Goal: Use online tool/utility: Utilize a website feature to perform a specific function

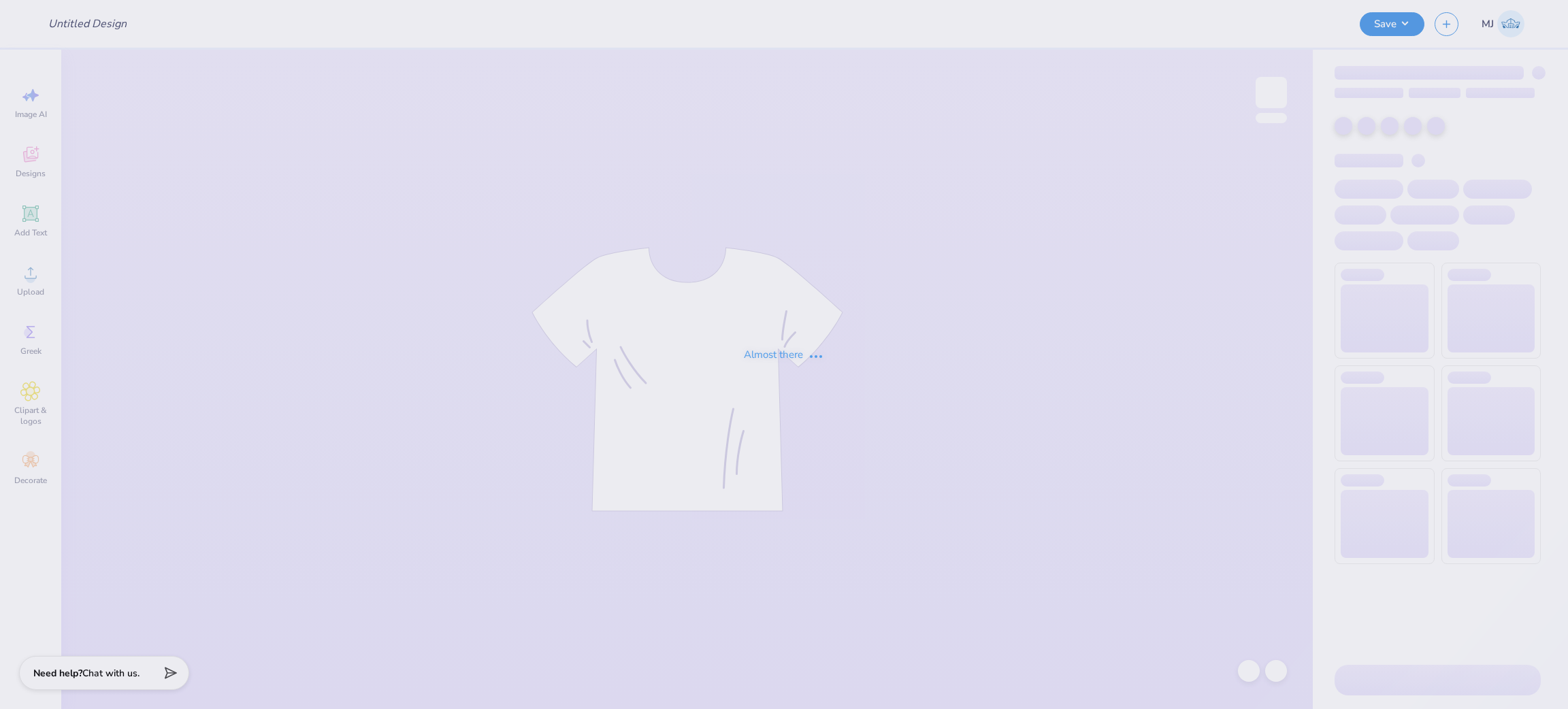
type input "Tri Sig - Hoodie Drop"
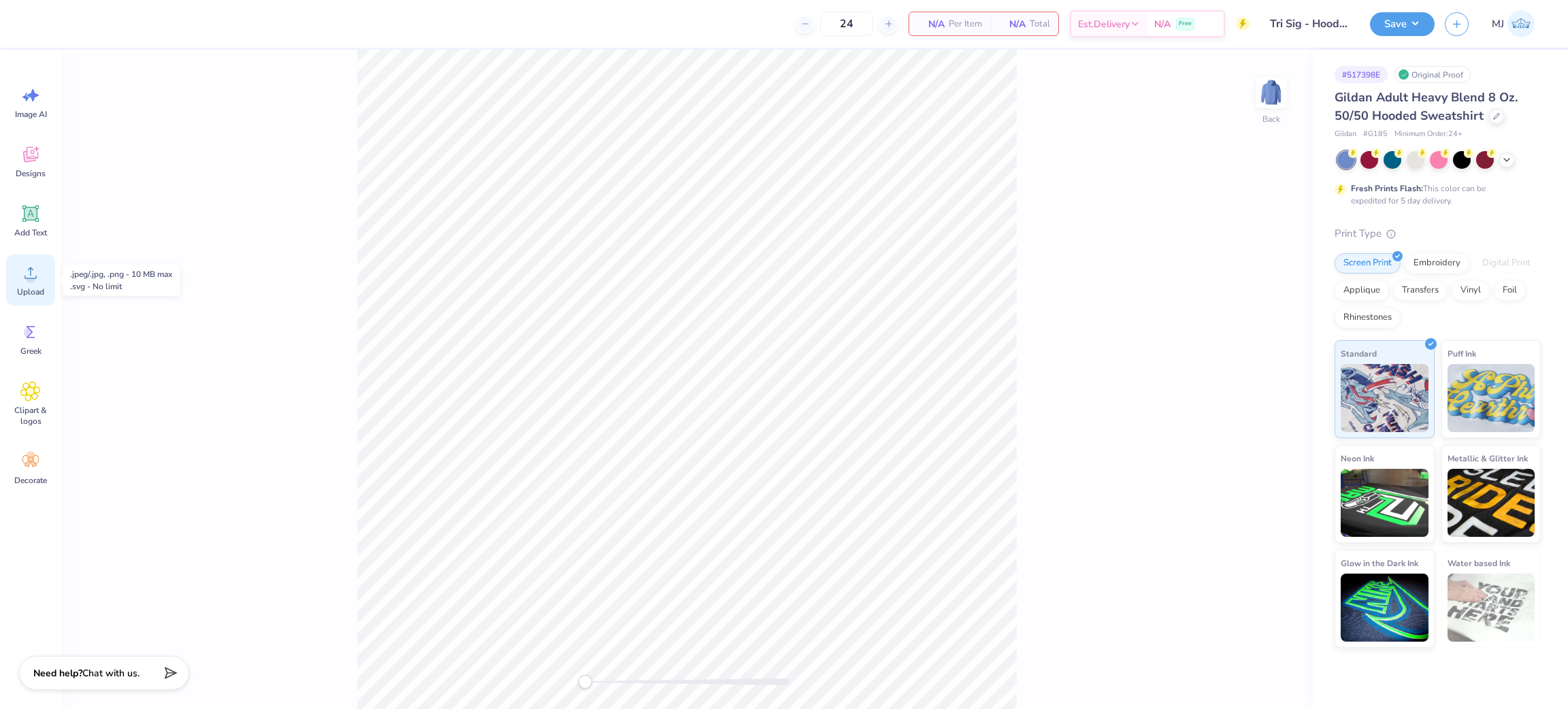
click at [20, 289] on span "Upload" at bounding box center [30, 291] width 27 height 11
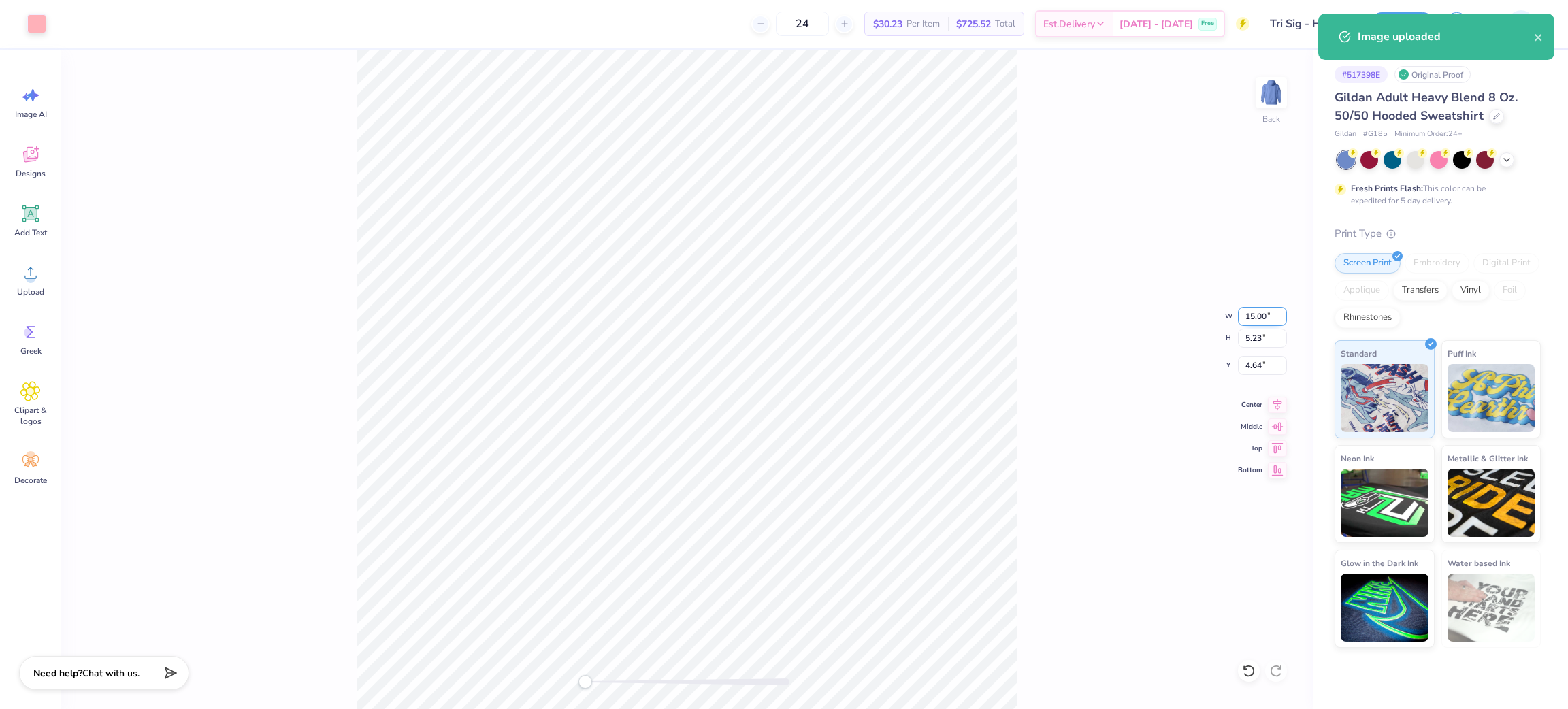
click at [1255, 317] on input "15.00" at bounding box center [1263, 316] width 49 height 19
type input "2"
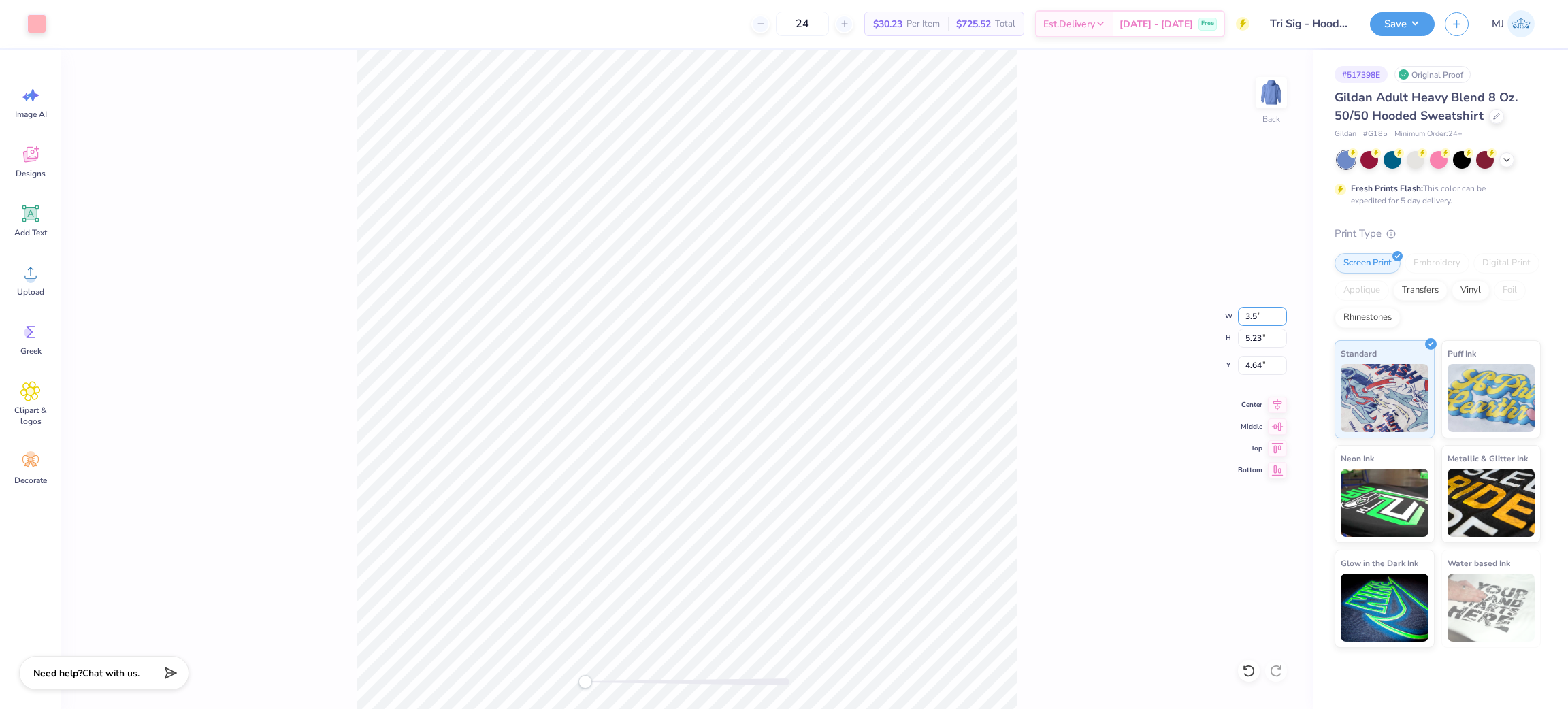
type input "3.5"
click at [1115, 341] on div "Back W 3.5 3.5 " H 5.23 5.23 " Y 4.64 4.64 " Center Middle Top Bottom" at bounding box center [686, 379] width 1251 height 659
click at [331, 153] on div "Back" at bounding box center [686, 379] width 1251 height 659
click at [1259, 366] on input "7.11" at bounding box center [1263, 365] width 49 height 19
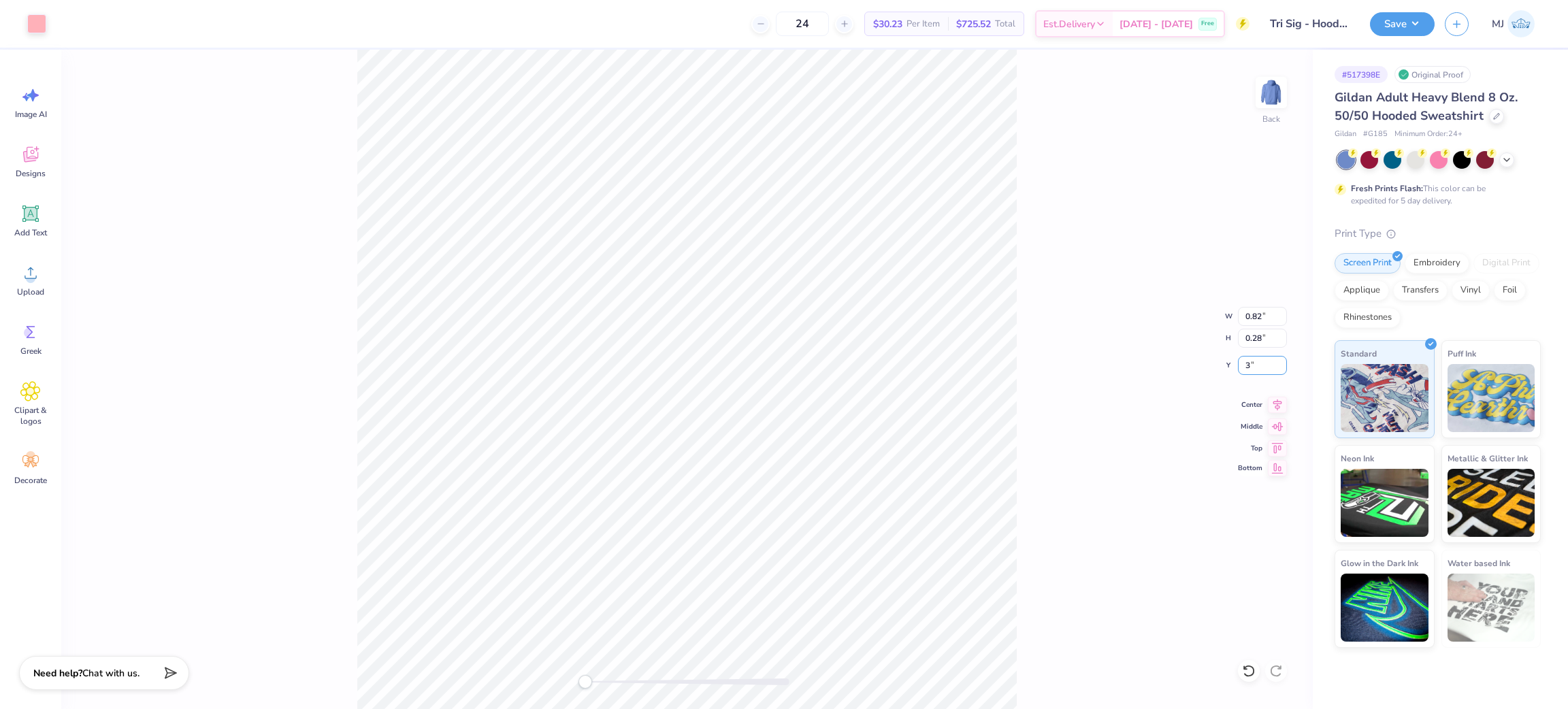
type input "3"
click at [1253, 316] on input "0.82" at bounding box center [1263, 316] width 49 height 19
click at [1136, 330] on div "Back W 0.82 0.82 " H 0.28 0.28 " Y 3.00 3.00 " Center Middle Top Bottom" at bounding box center [686, 379] width 1251 height 659
click at [1264, 92] on img at bounding box center [1271, 92] width 55 height 55
click at [39, 287] on span "Upload" at bounding box center [30, 291] width 27 height 11
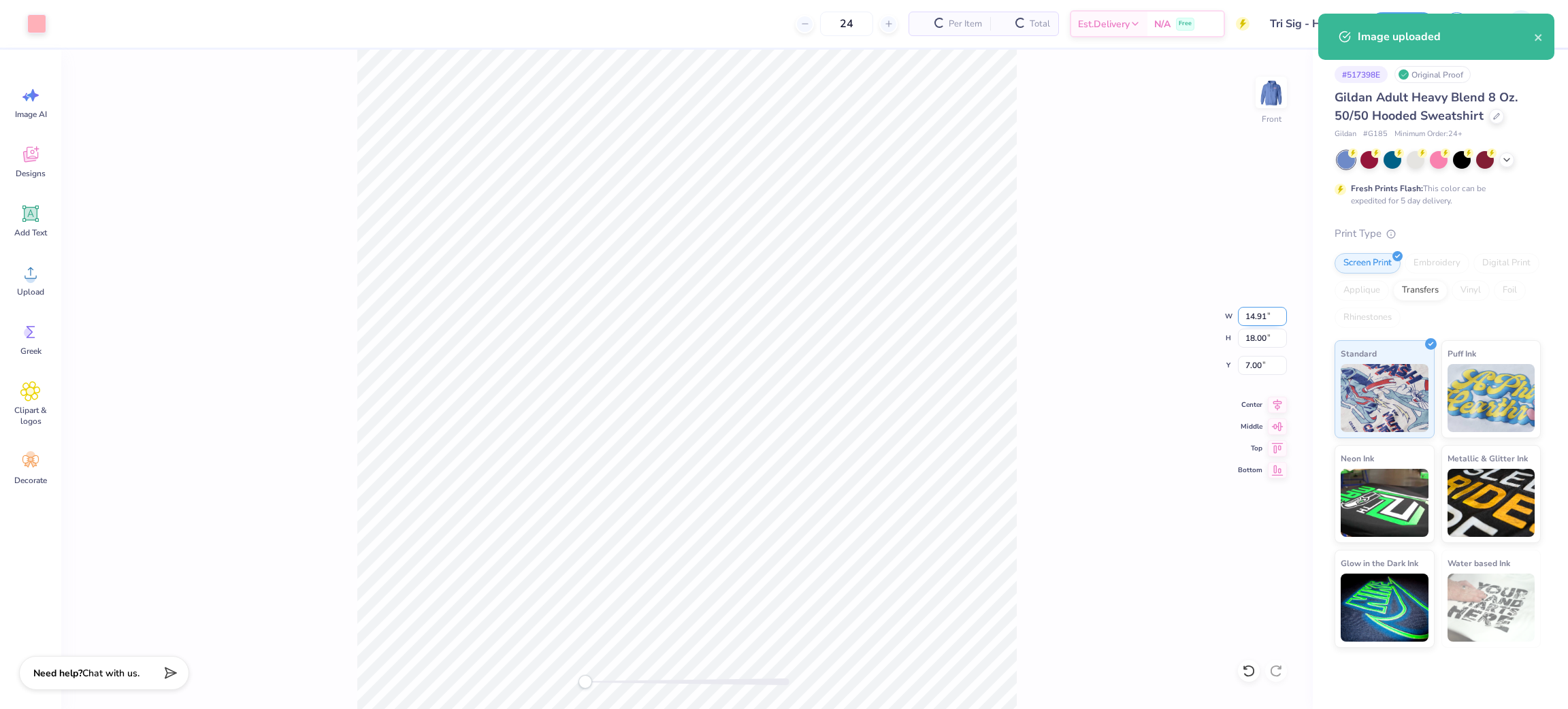
click at [1259, 317] on input "14.91" at bounding box center [1263, 316] width 49 height 19
click at [1263, 330] on input "18.00" at bounding box center [1263, 338] width 49 height 19
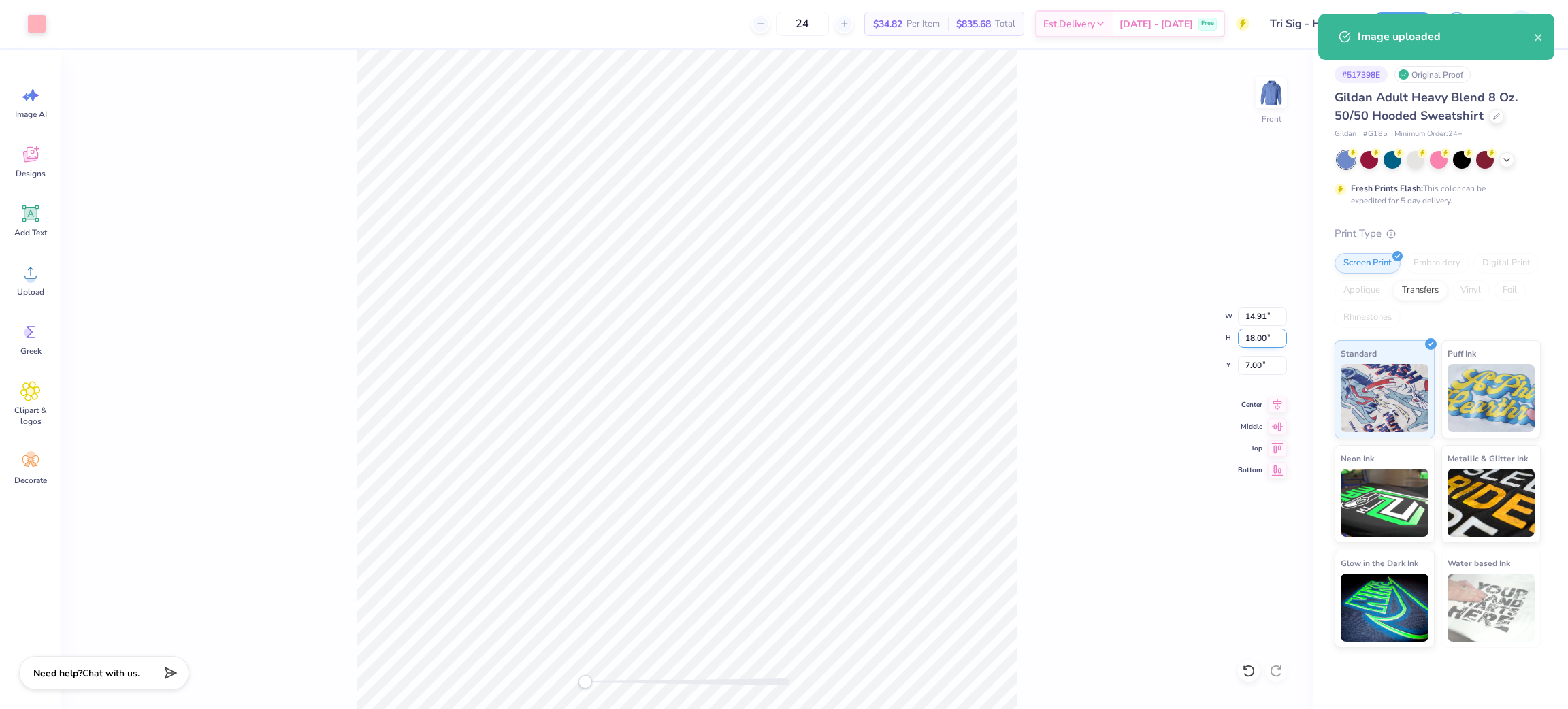
click at [1263, 330] on input "18.00" at bounding box center [1263, 338] width 49 height 19
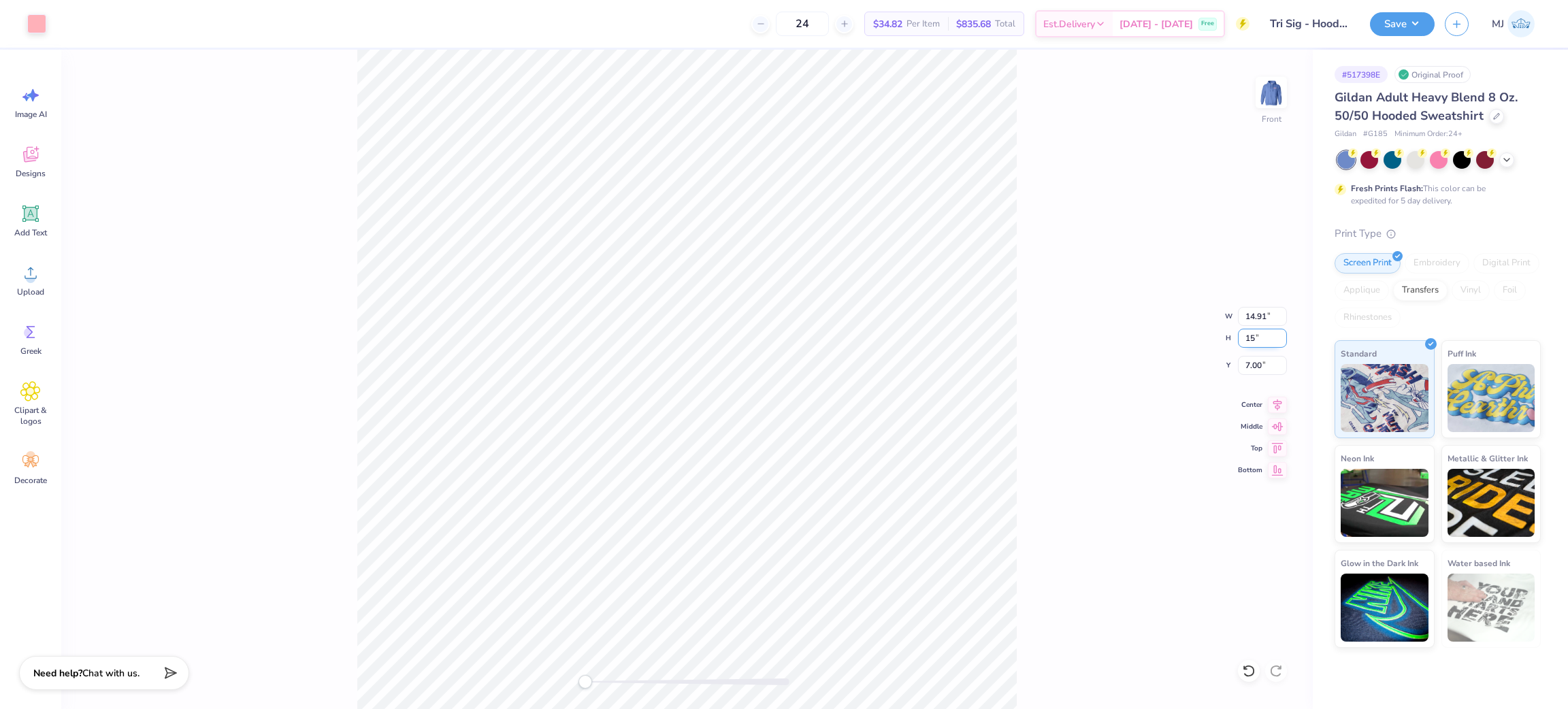
type input "15"
click at [1259, 359] on input "7.00" at bounding box center [1263, 365] width 49 height 19
type input "6"
click at [1249, 338] on input "12.50" at bounding box center [1263, 338] width 49 height 19
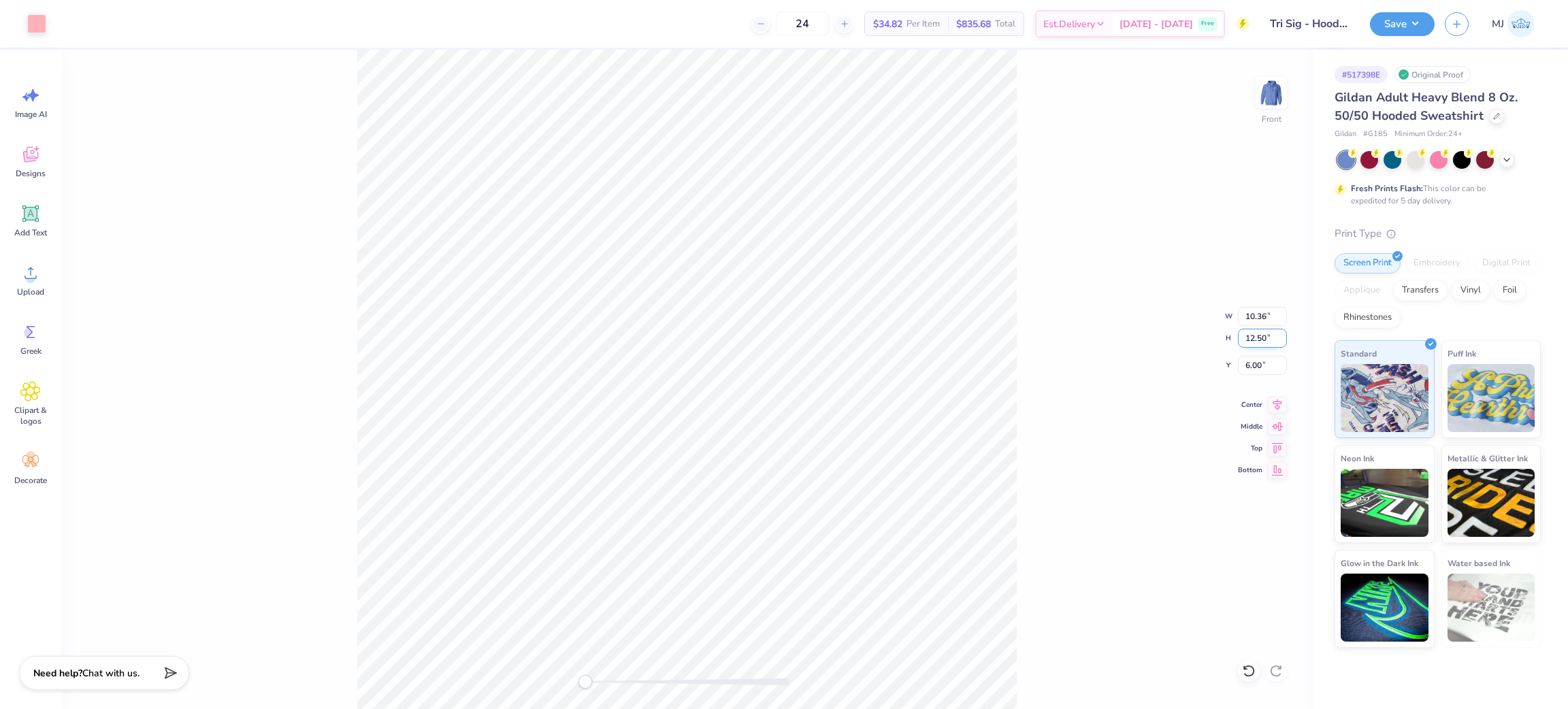
click at [1249, 338] on input "12.50" at bounding box center [1263, 338] width 49 height 19
type input "15"
click at [1246, 667] on icon at bounding box center [1249, 671] width 14 height 14
click at [1281, 409] on icon at bounding box center [1277, 403] width 19 height 16
click at [1269, 102] on img at bounding box center [1271, 92] width 55 height 55
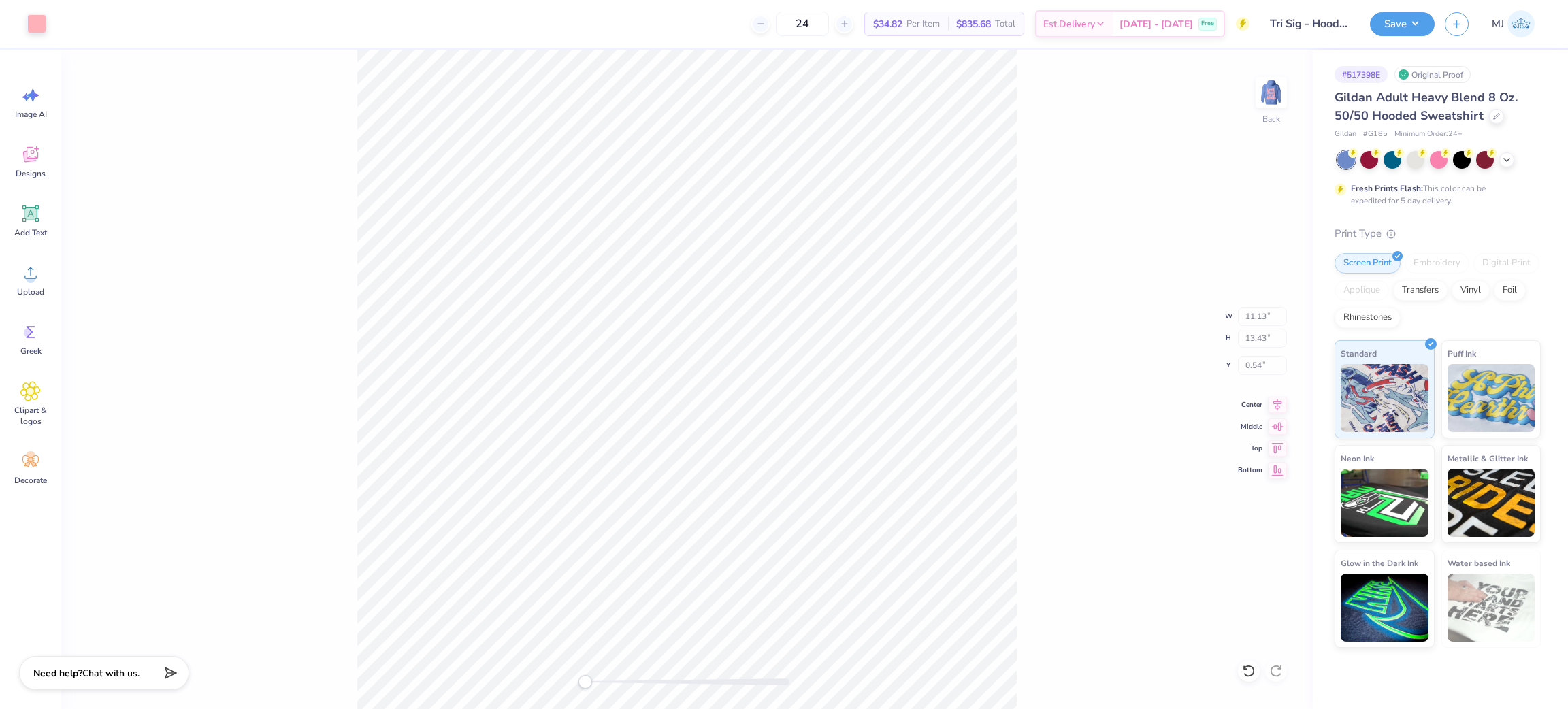
type input "11.13"
type input "13.43"
type input "0.54"
click at [1162, 273] on div "Back W 3.50 3.50 " H 1.22 1.22 " Y 3.00 3.00 " Center Middle Top Bottom" at bounding box center [686, 379] width 1251 height 659
click at [1411, 23] on button "Save" at bounding box center [1402, 22] width 64 height 24
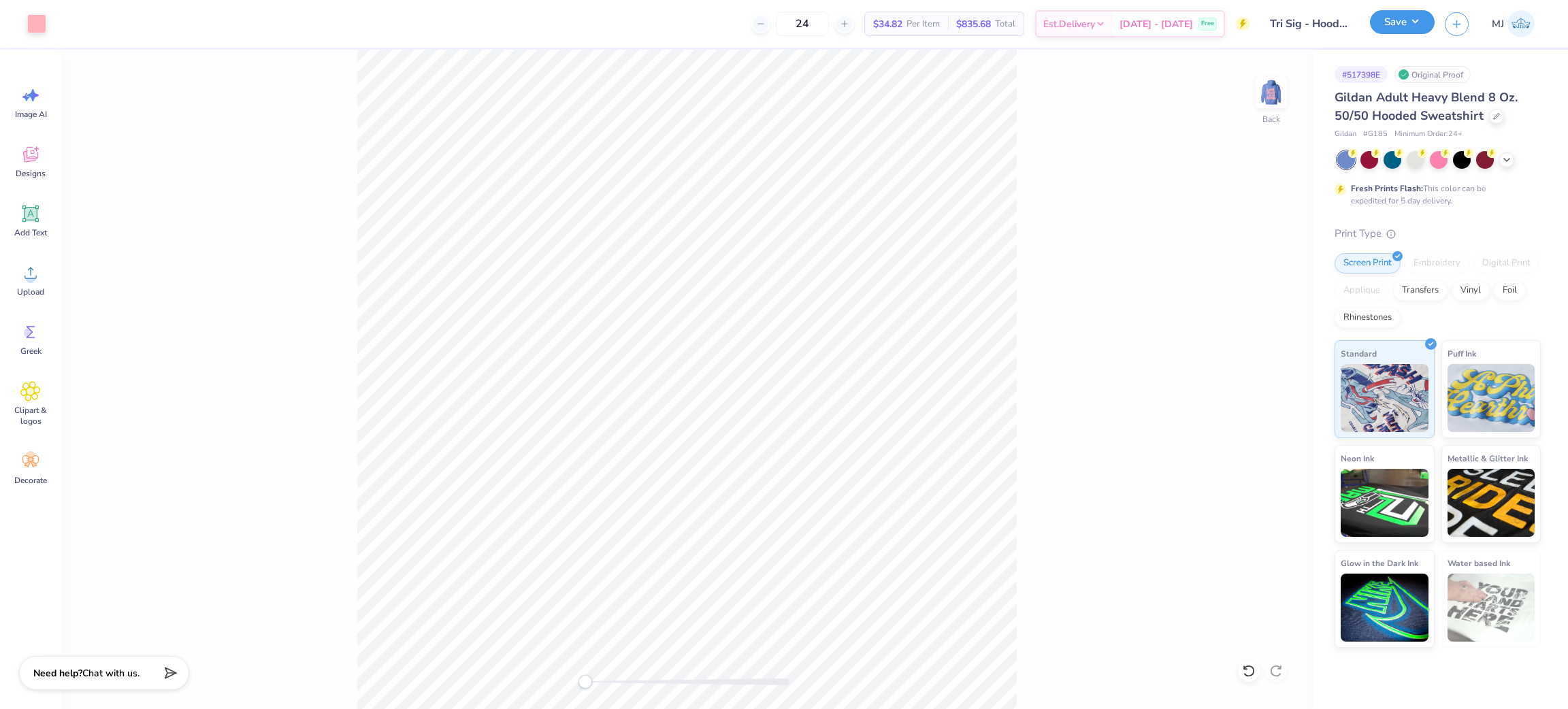
click at [1424, 28] on button "Save" at bounding box center [1402, 22] width 64 height 24
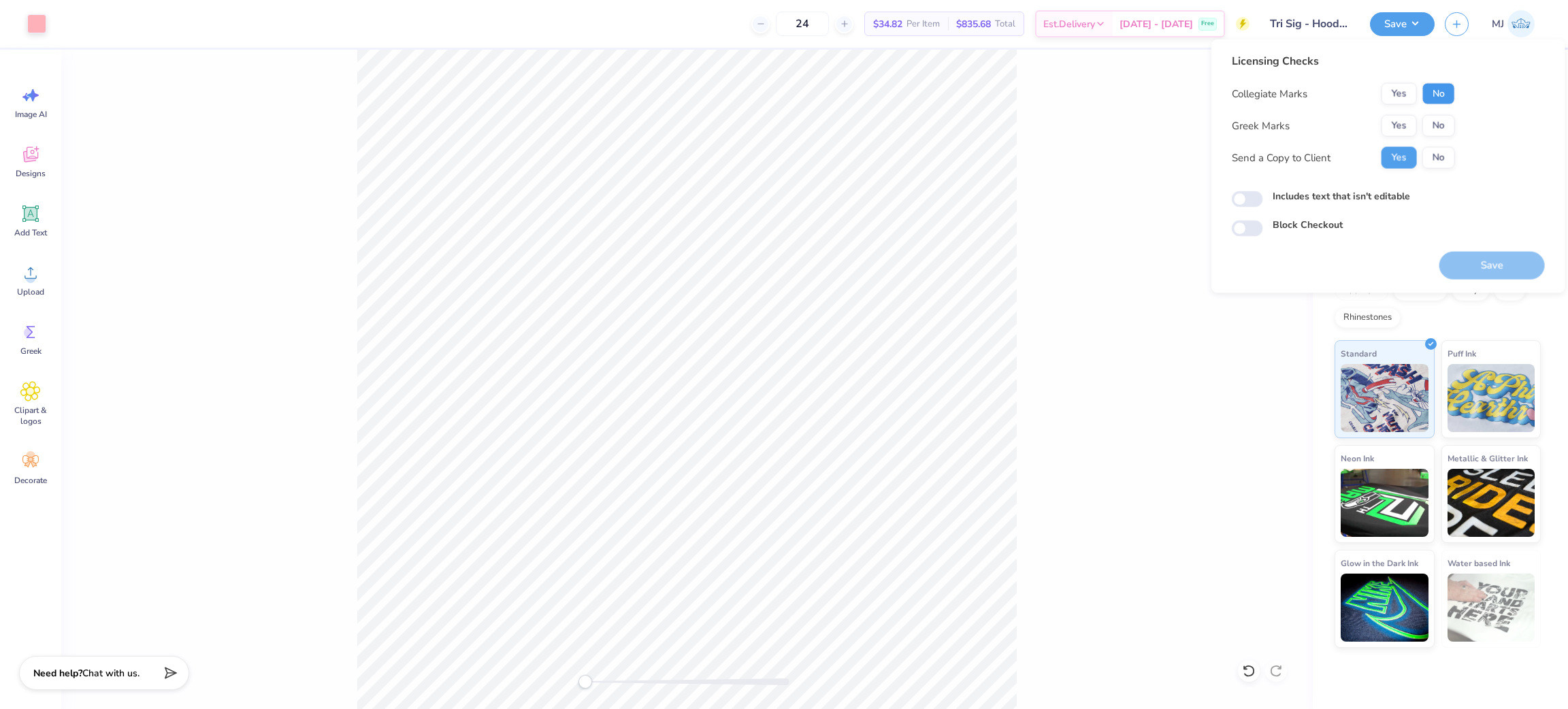
click at [1432, 96] on button "No" at bounding box center [1439, 94] width 33 height 22
click at [1397, 129] on button "Yes" at bounding box center [1399, 125] width 35 height 22
